Goal: Find specific page/section: Find specific page/section

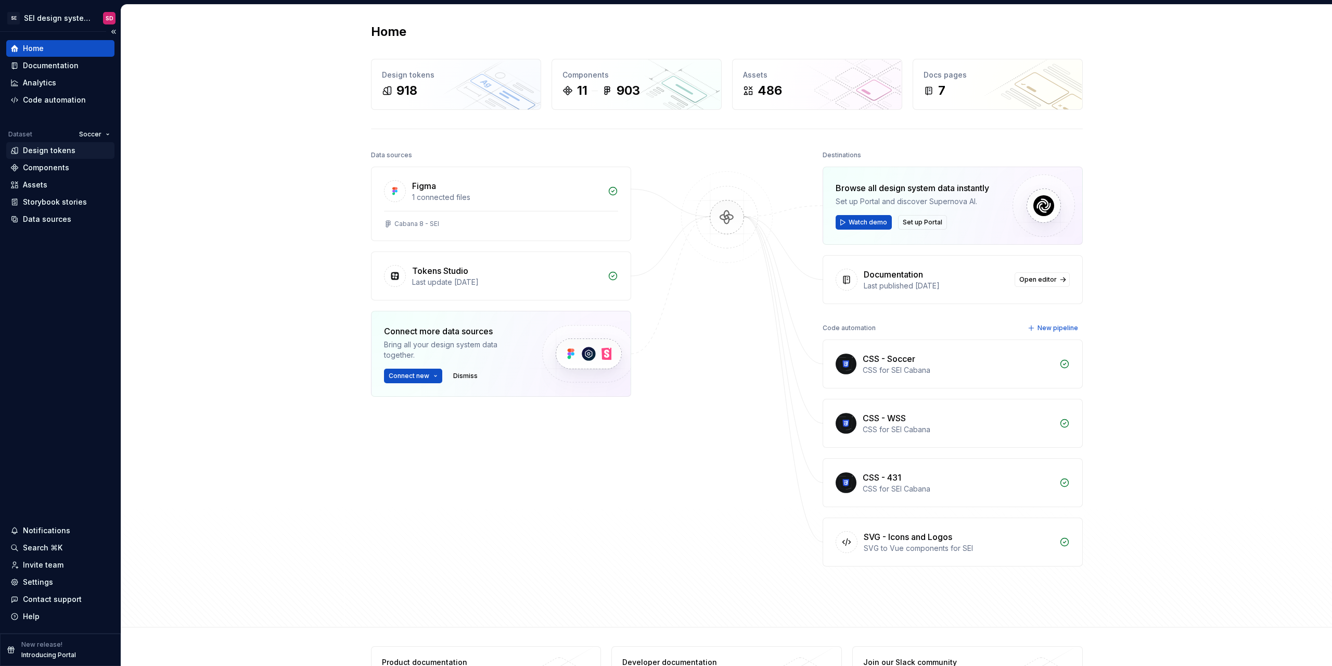
click at [57, 150] on div "Design tokens" at bounding box center [49, 150] width 53 height 10
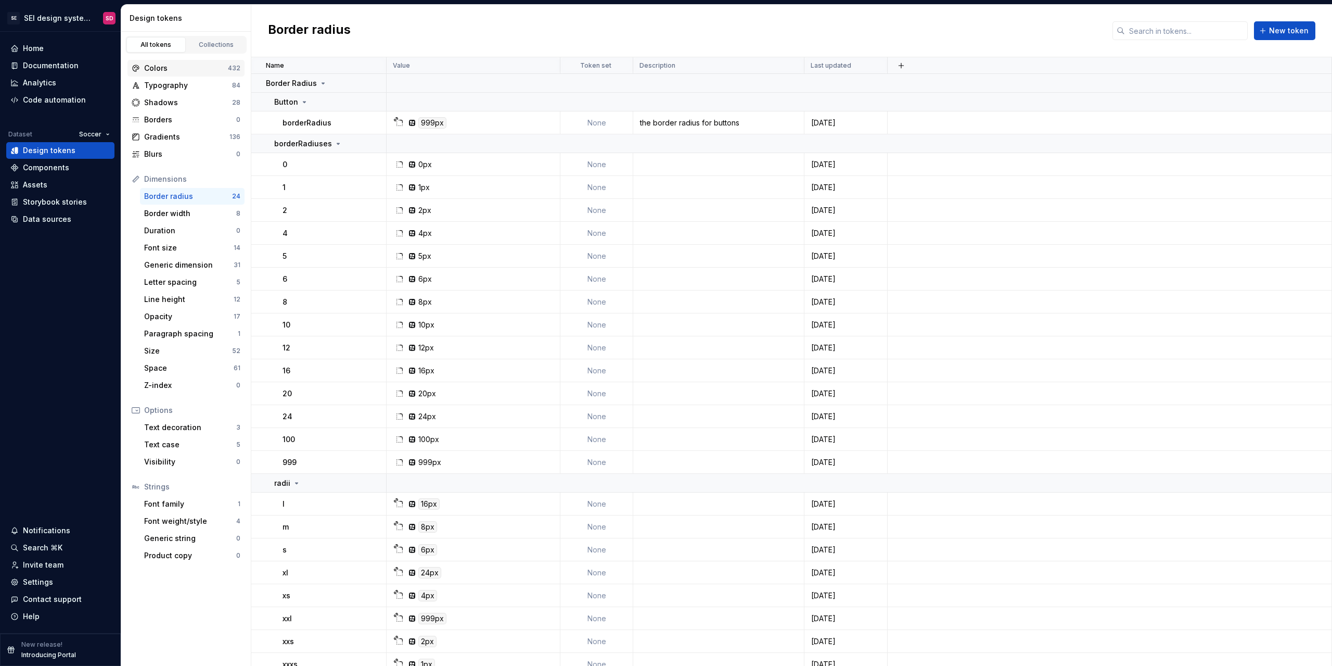
click at [196, 69] on div "Colors" at bounding box center [186, 68] width 84 height 10
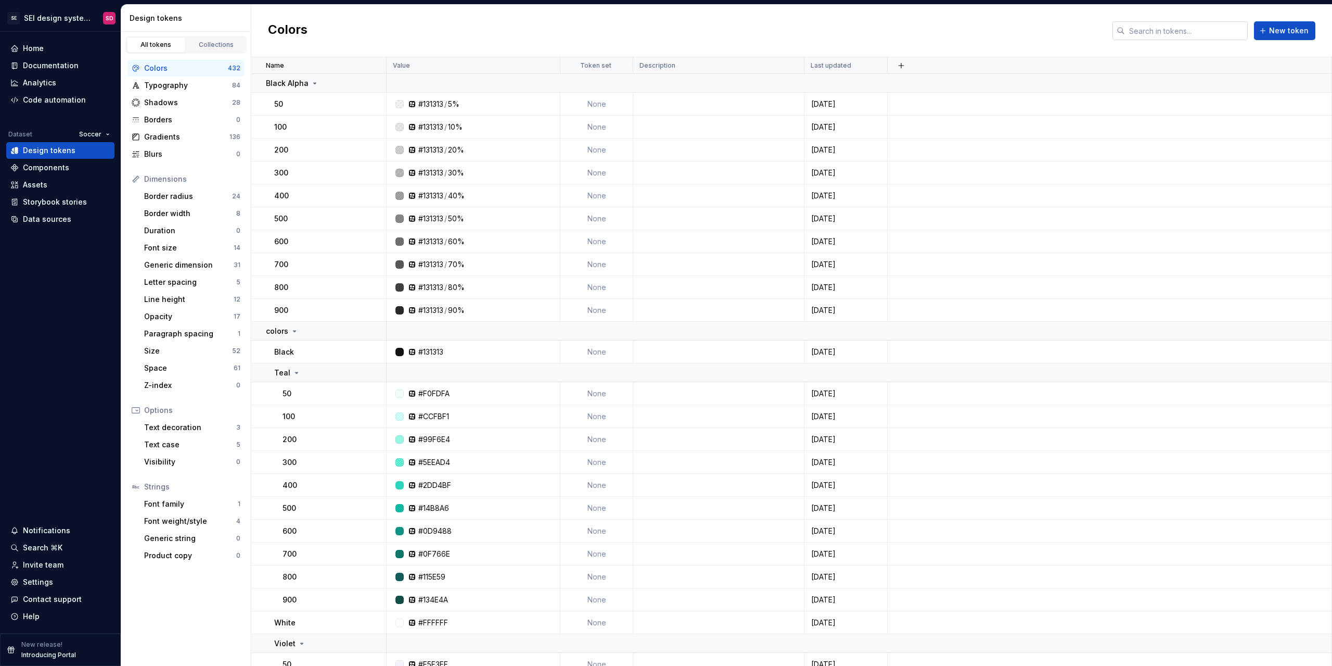
click at [858, 37] on input "text" at bounding box center [1186, 30] width 123 height 19
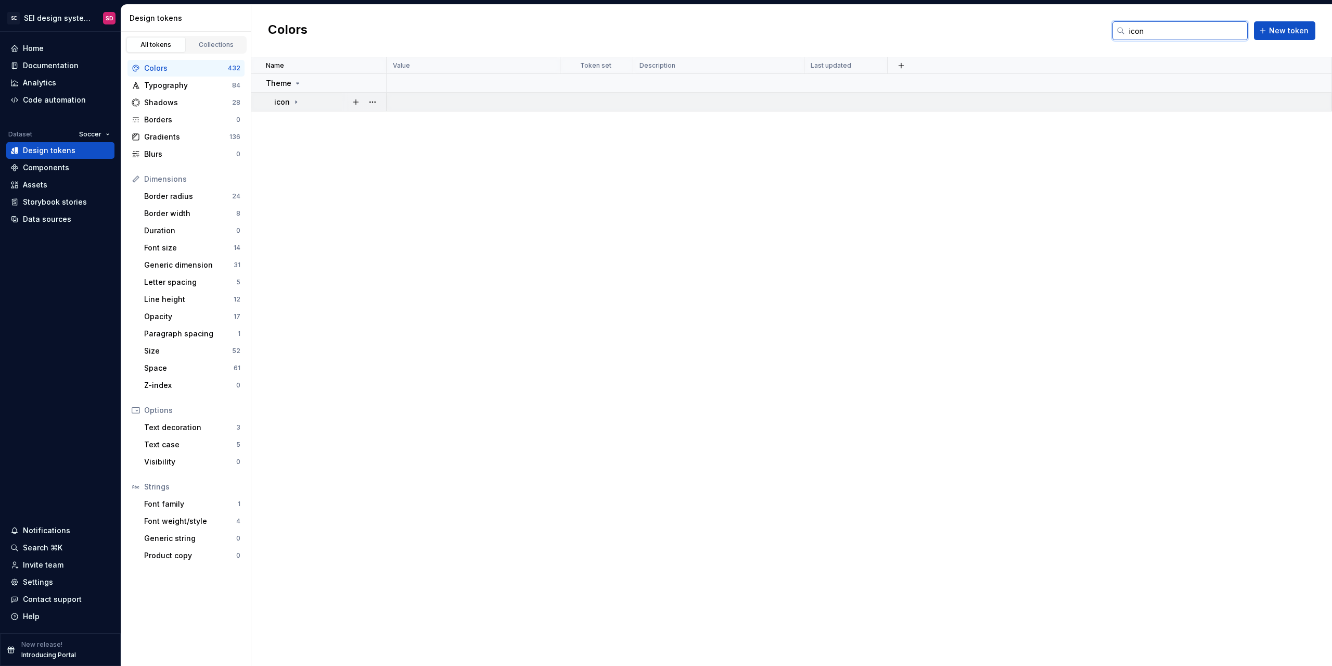
type input "icon"
click at [299, 101] on icon at bounding box center [296, 102] width 8 height 8
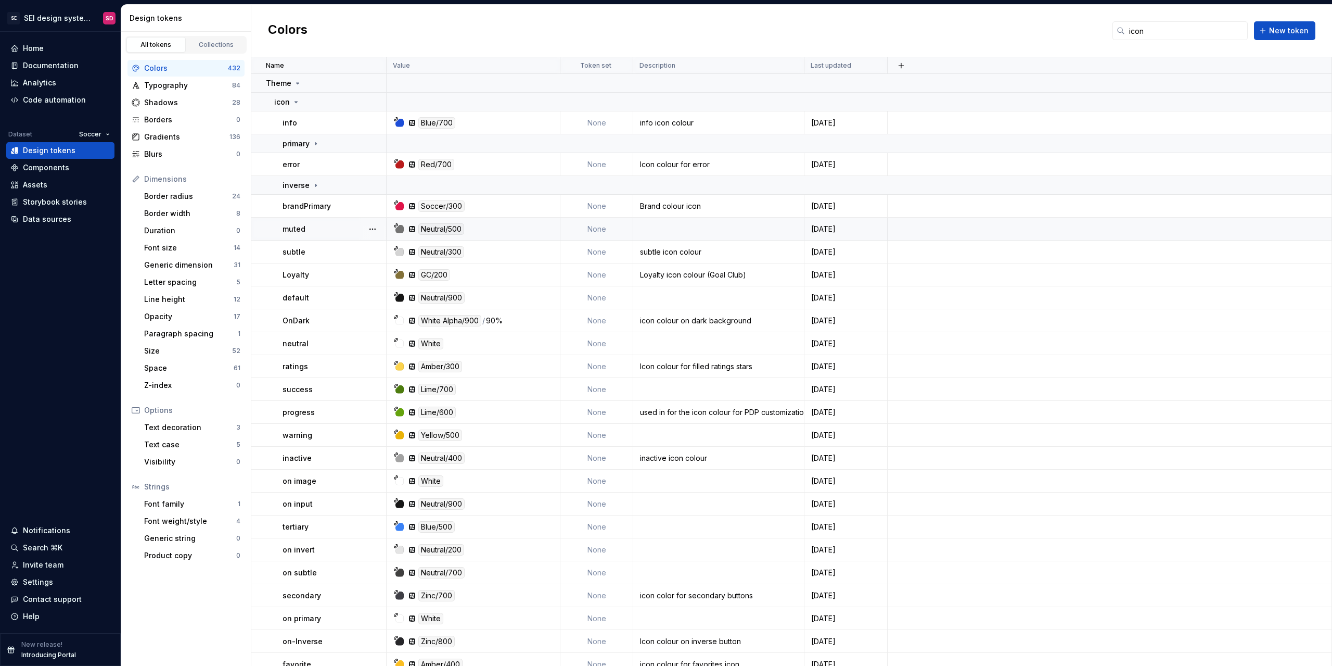
click at [493, 227] on div "Neutral/500" at bounding box center [476, 228] width 166 height 11
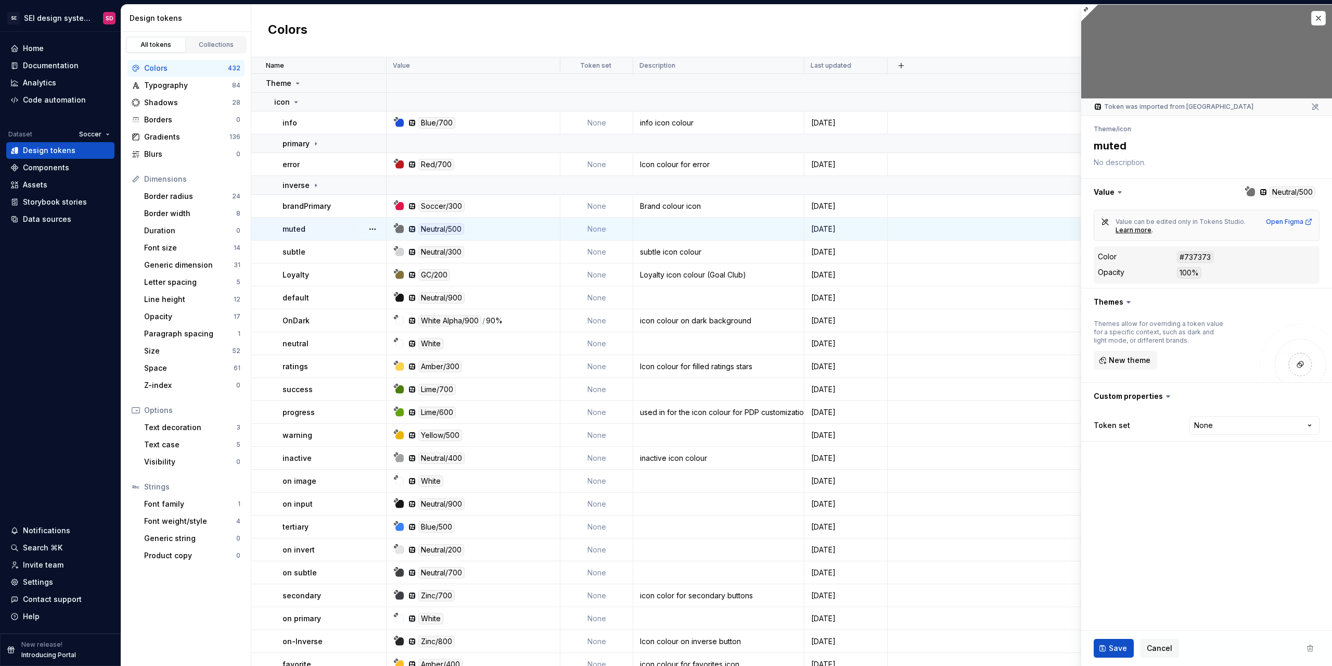
type textarea "*"
